Goal: Book appointment/travel/reservation

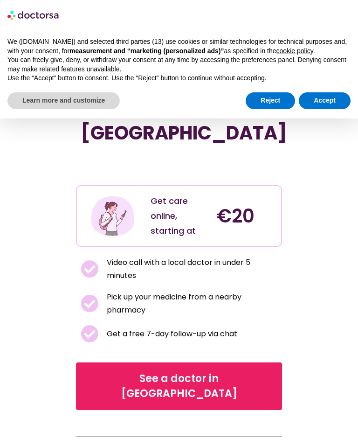
click at [328, 92] on button "Accept" at bounding box center [325, 100] width 52 height 17
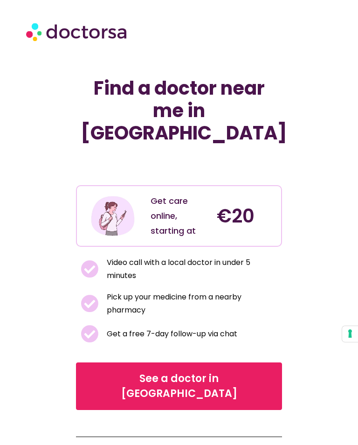
click at [205, 372] on span "See a doctor in [GEOGRAPHIC_DATA]" at bounding box center [179, 387] width 182 height 30
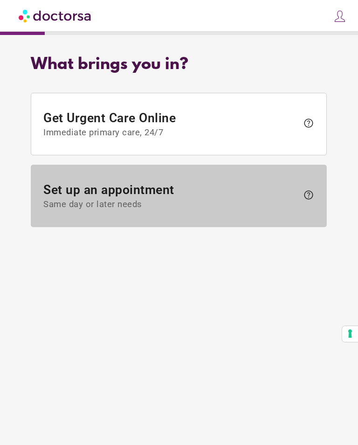
click at [250, 203] on span "Same day or later needs" at bounding box center [171, 205] width 255 height 10
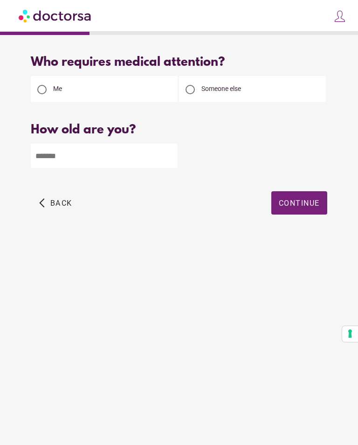
click at [130, 154] on input "number" at bounding box center [104, 156] width 147 height 24
type input "**"
click at [309, 207] on span "Continue" at bounding box center [299, 203] width 41 height 9
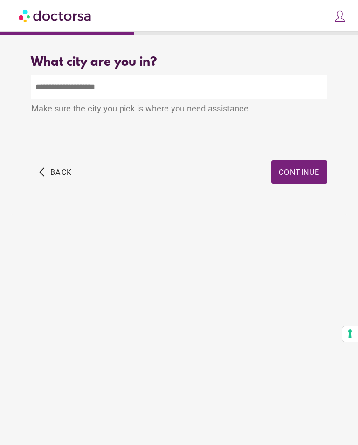
click at [189, 84] on input "text" at bounding box center [179, 87] width 296 height 24
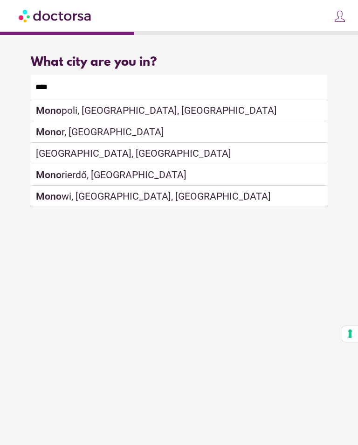
click at [112, 113] on div "Mono poli, Bari, Italy" at bounding box center [178, 110] width 295 height 21
type input "**********"
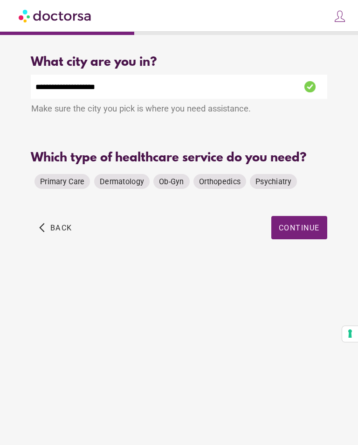
click at [119, 184] on span "Dermatology" at bounding box center [122, 181] width 44 height 9
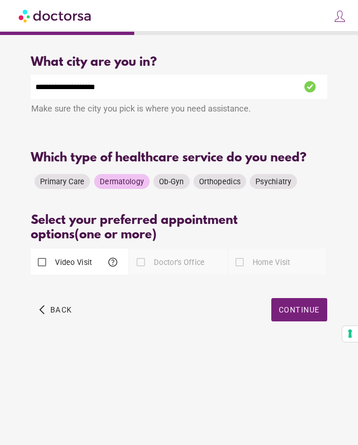
click at [168, 266] on label "Doctor's Office" at bounding box center [178, 262] width 53 height 11
click at [306, 314] on span "Continue" at bounding box center [299, 310] width 41 height 9
